Goal: Find specific page/section: Find specific page/section

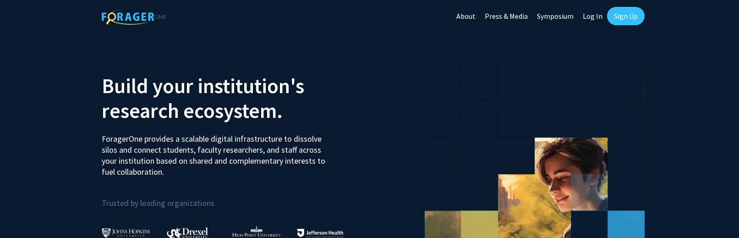
click at [588, 12] on link "Log In" at bounding box center [592, 16] width 29 height 32
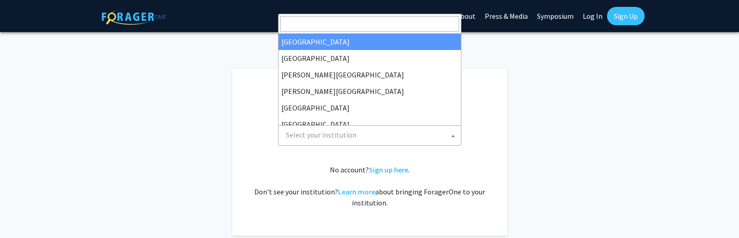
click at [304, 132] on span "Select your institution" at bounding box center [321, 134] width 71 height 9
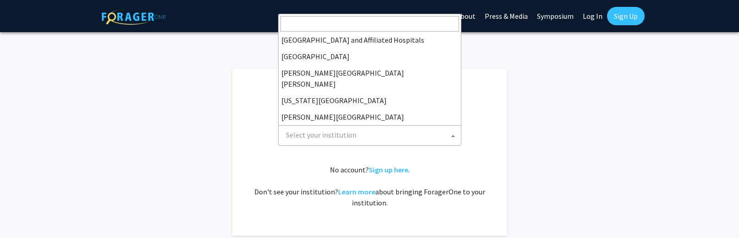
scroll to position [153, 0]
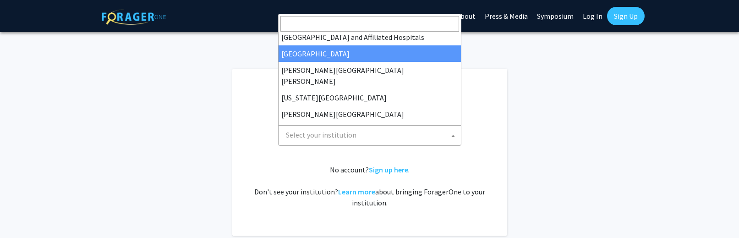
select select "2"
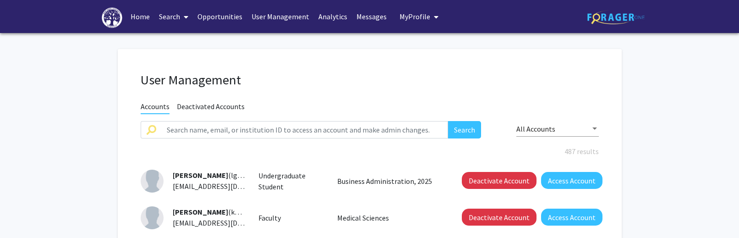
click at [170, 15] on link "Search" at bounding box center [173, 16] width 38 height 32
click at [181, 44] on span "Faculty/Staff" at bounding box center [187, 42] width 67 height 18
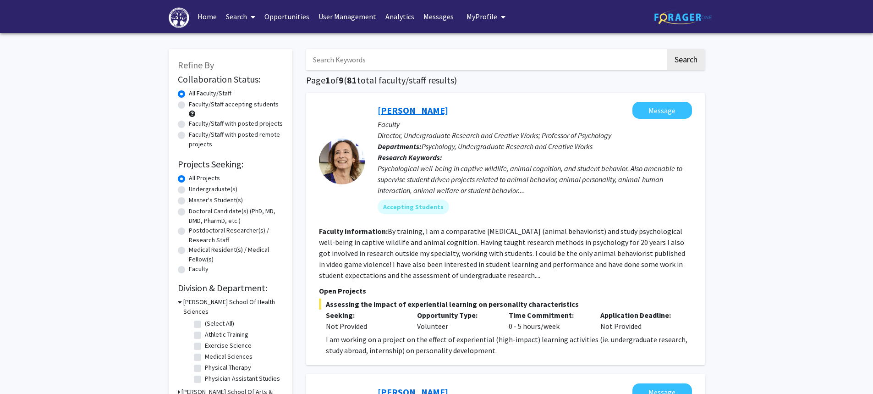
click at [406, 108] on link "[PERSON_NAME]" at bounding box center [413, 109] width 71 height 11
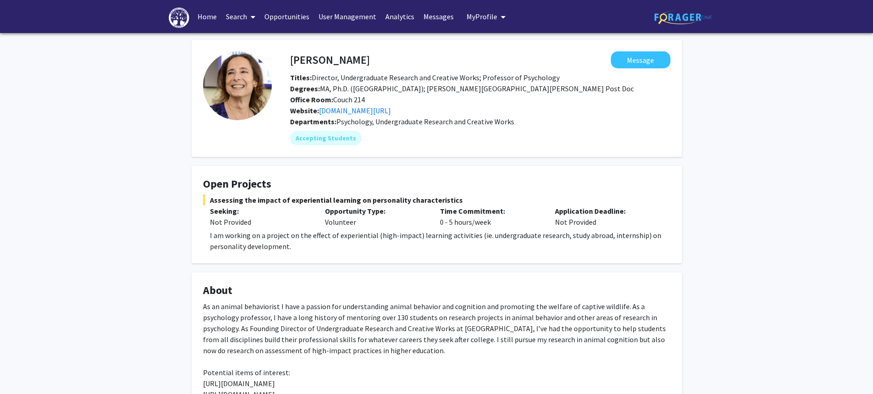
click at [241, 13] on link "Search" at bounding box center [240, 16] width 38 height 32
click at [247, 38] on span "Faculty/Staff" at bounding box center [254, 42] width 67 height 18
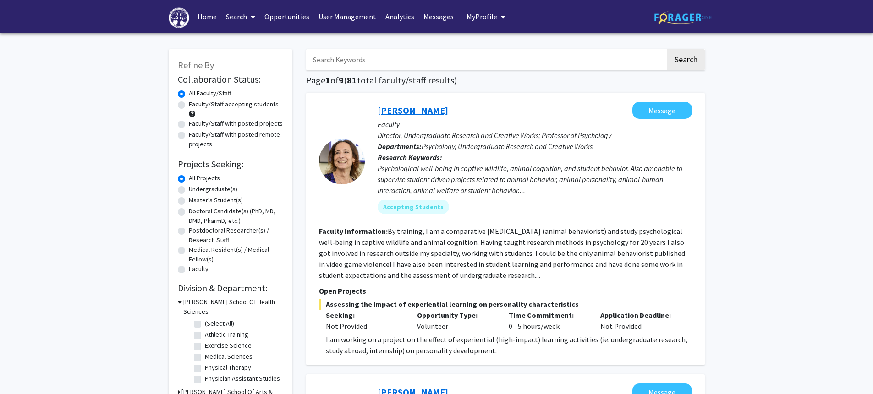
click at [411, 110] on link "[PERSON_NAME]" at bounding box center [413, 109] width 71 height 11
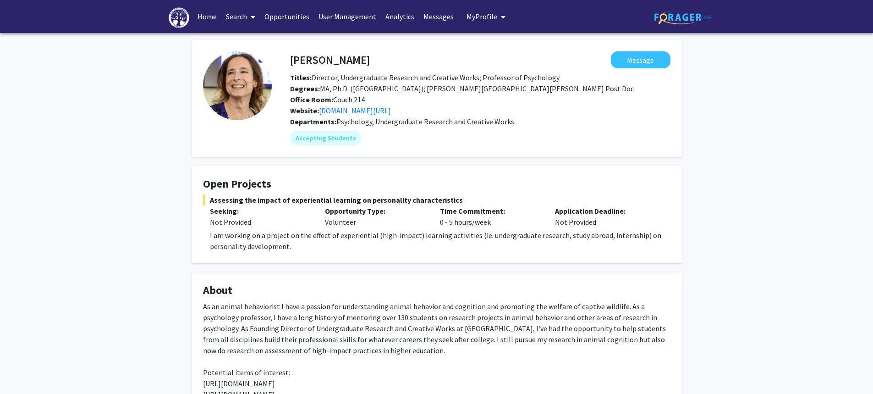
click at [333, 62] on h4 "[PERSON_NAME]" at bounding box center [330, 59] width 80 height 17
